Goal: Check status: Check status

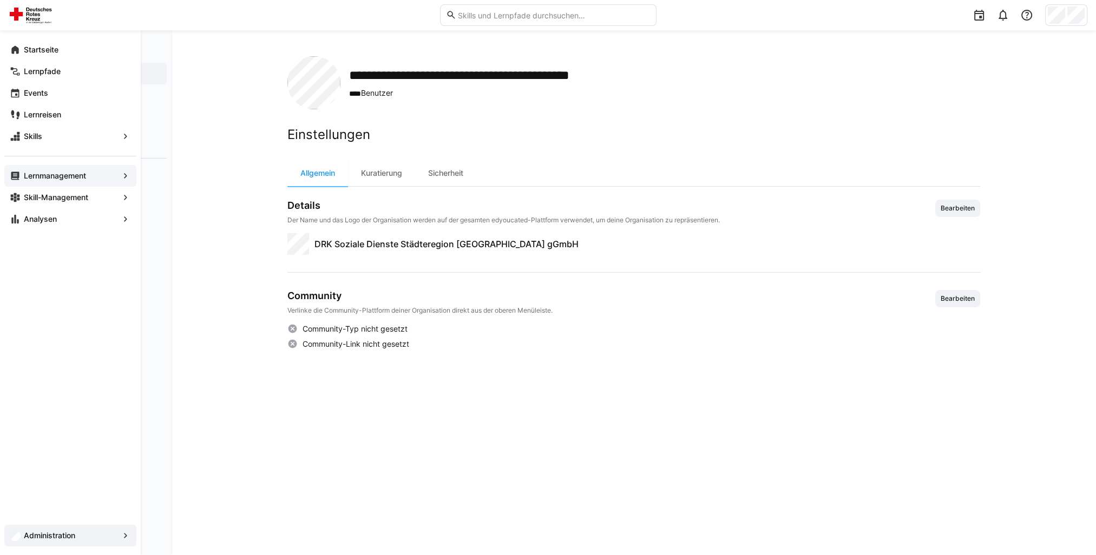
click at [63, 170] on span "Lernmanagement" at bounding box center [70, 175] width 96 height 11
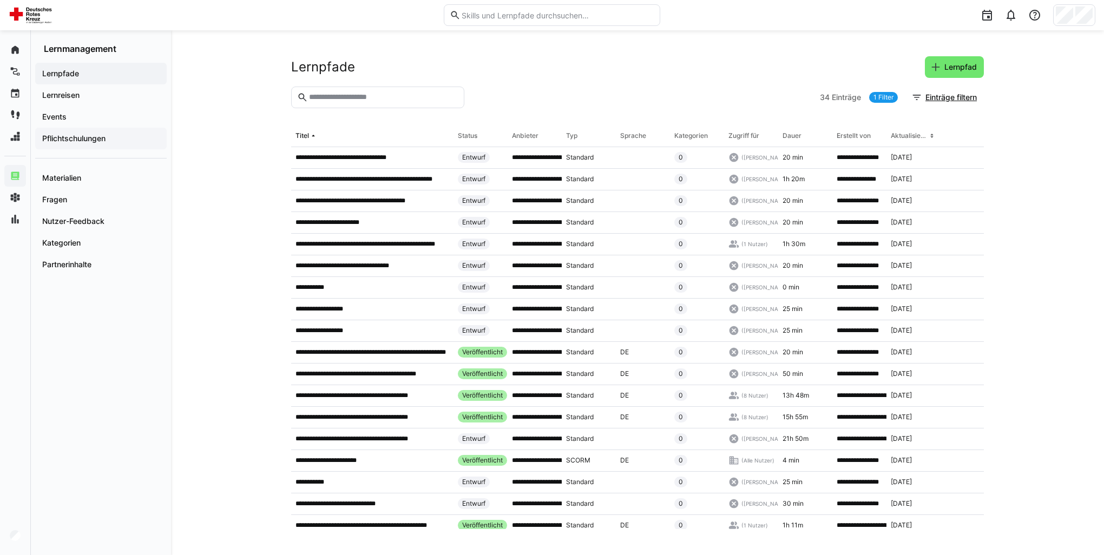
click at [0, 0] on app-navigation-label "Pflichtschulungen" at bounding box center [0, 0] width 0 height 0
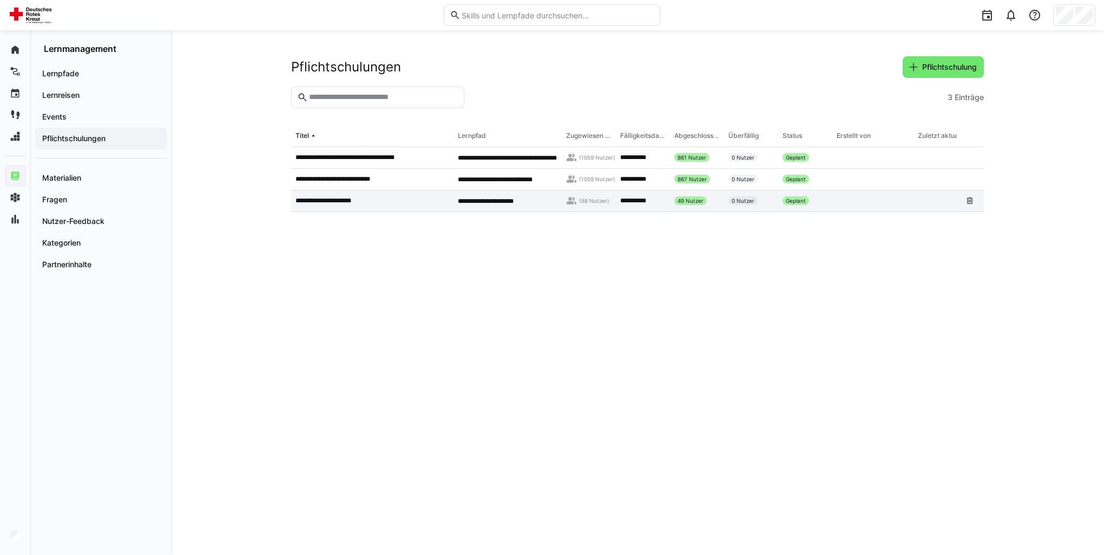
click at [339, 201] on p "**********" at bounding box center [330, 200] width 69 height 9
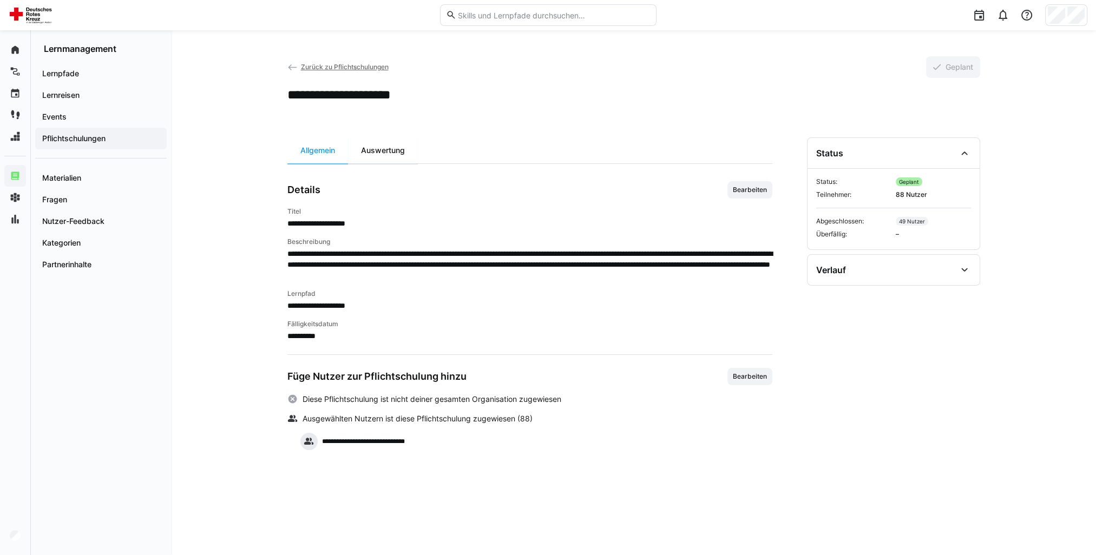
click at [389, 153] on div "Auswertung" at bounding box center [383, 150] width 70 height 26
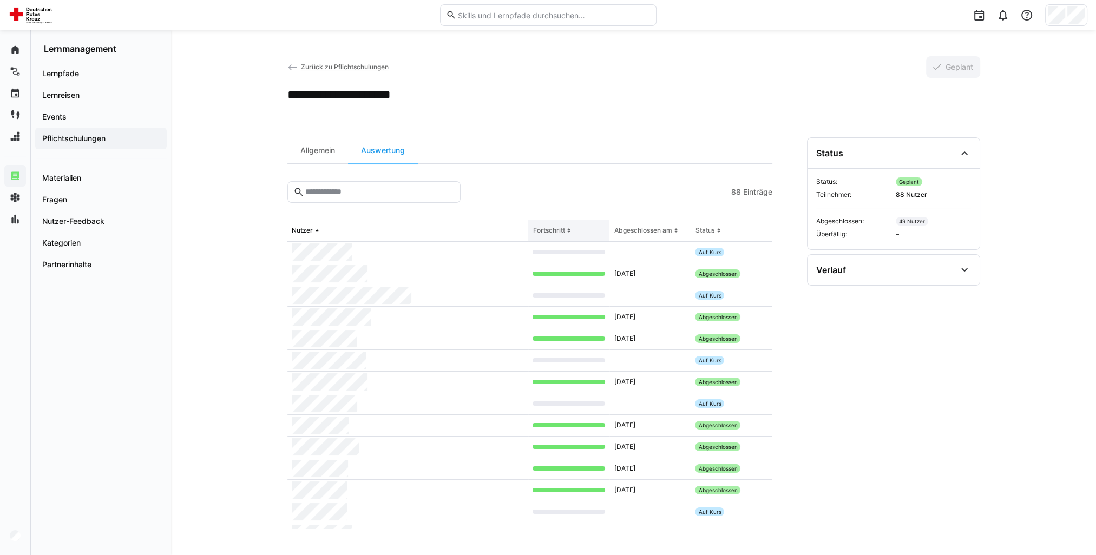
click at [578, 226] on th "Fortschritt" at bounding box center [568, 231] width 81 height 22
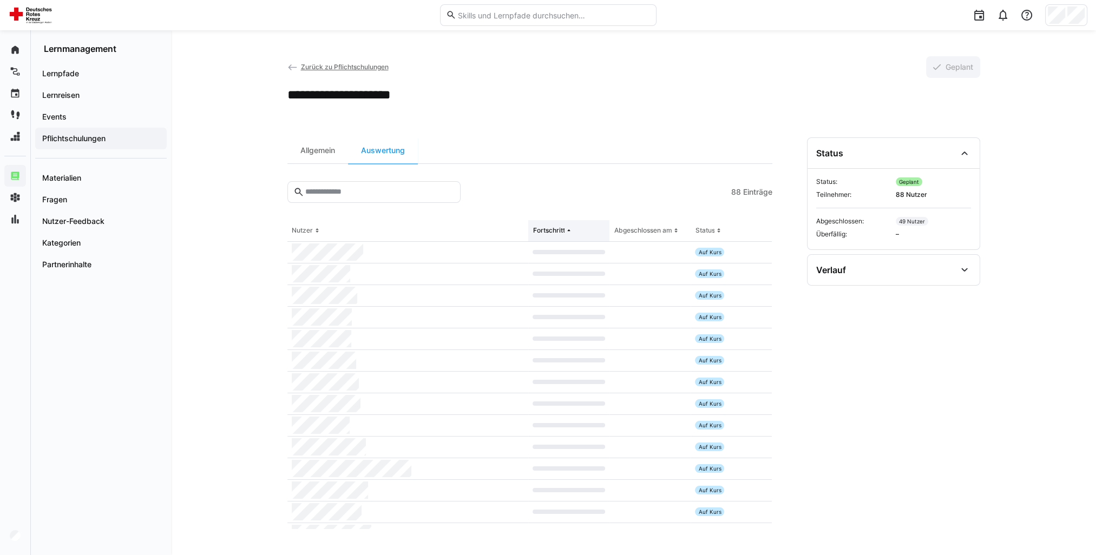
click at [573, 228] on th "Fortschritt" at bounding box center [568, 231] width 81 height 22
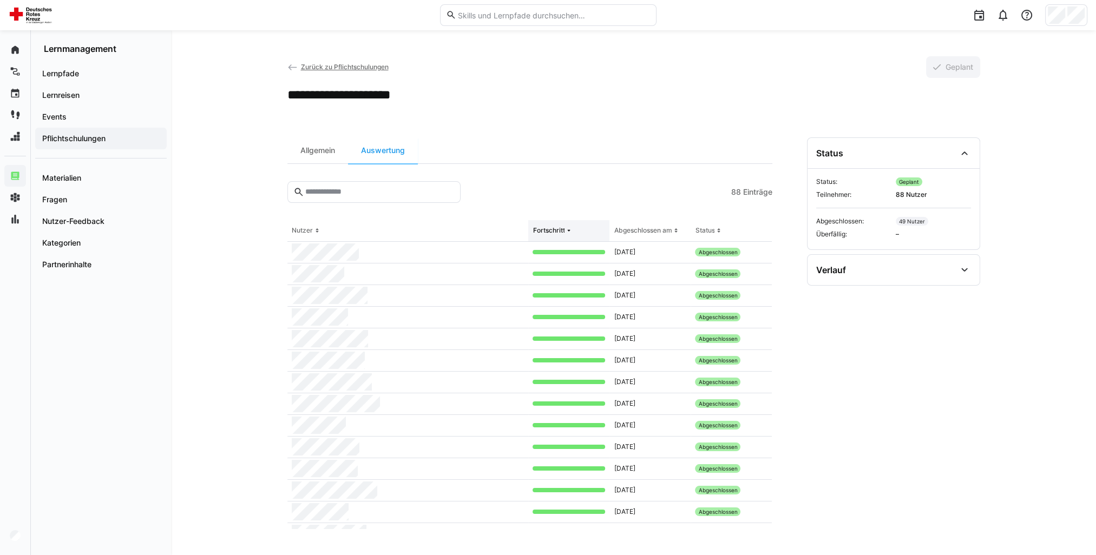
click at [558, 233] on div "Fortschritt" at bounding box center [549, 230] width 32 height 9
